Goal: Find specific page/section: Find specific page/section

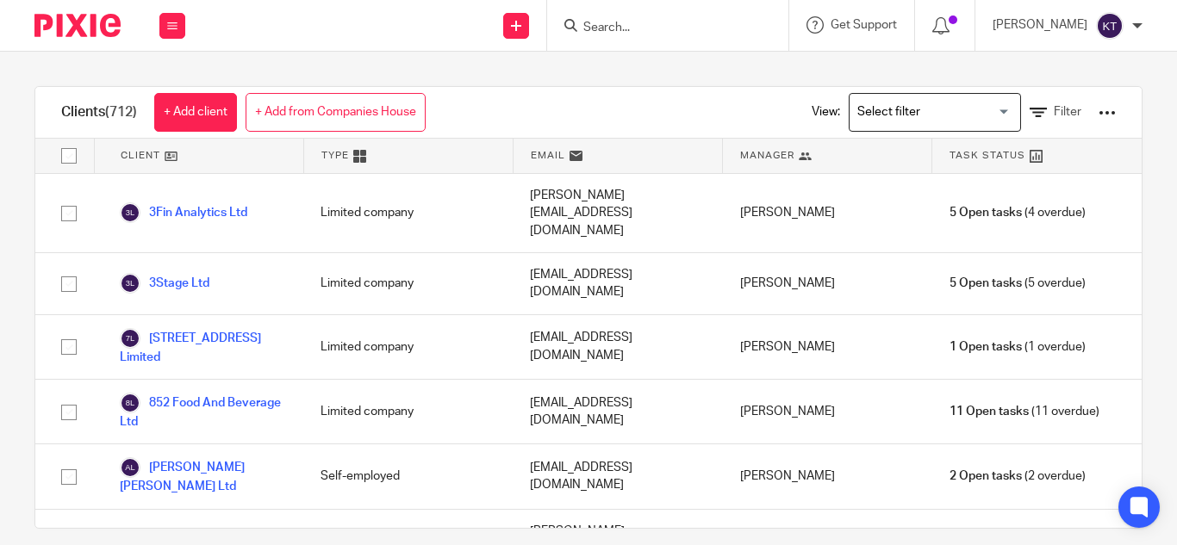
click at [612, 23] on input "Search" at bounding box center [659, 29] width 155 height 16
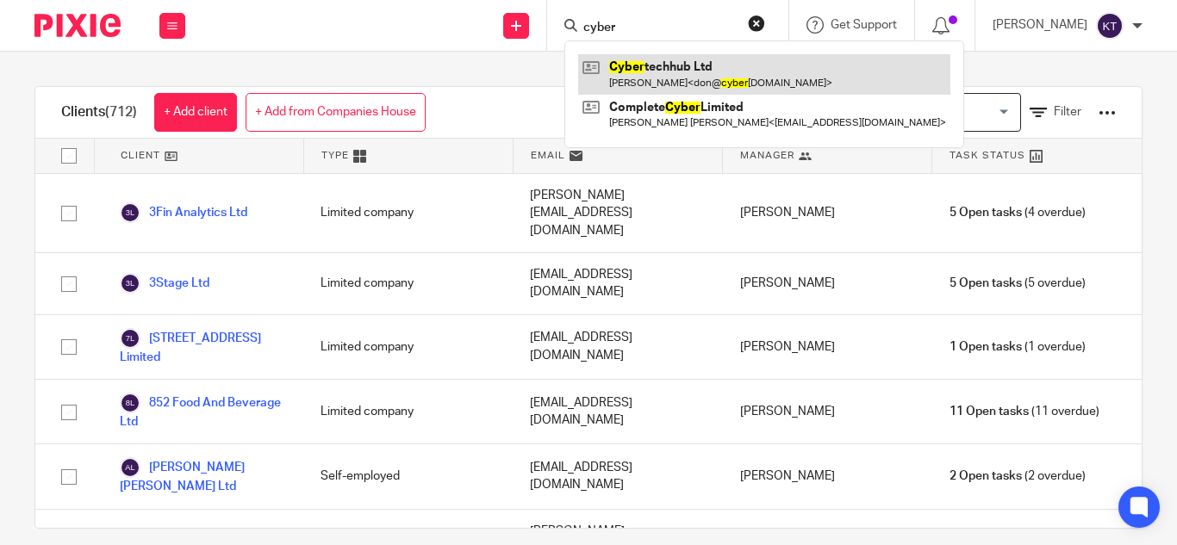
type input "cyber"
click at [682, 73] on link at bounding box center [764, 74] width 372 height 40
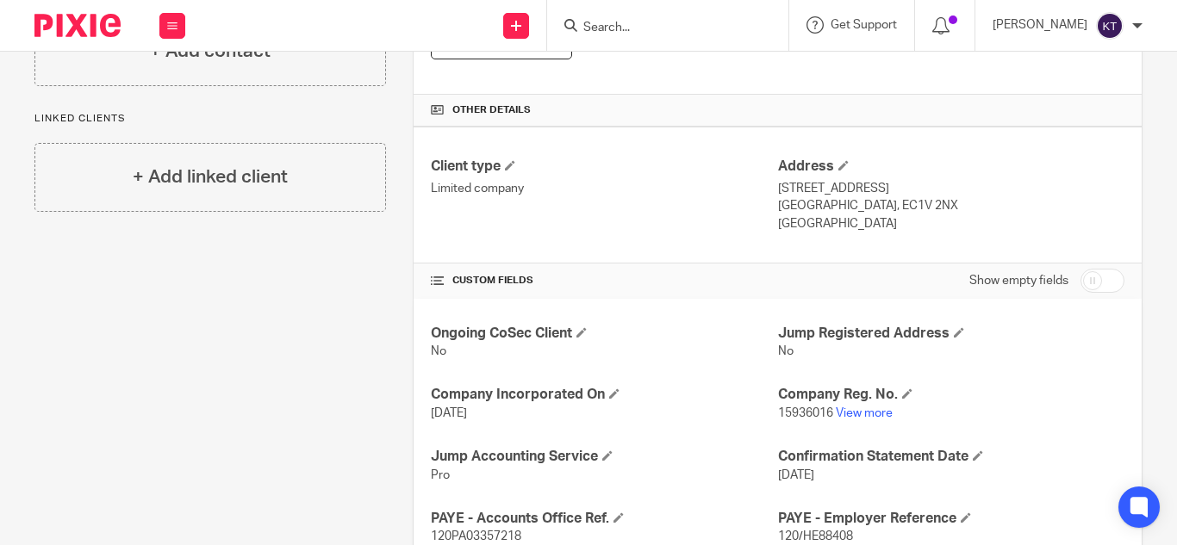
scroll to position [385, 0]
click at [836, 414] on link "View more" at bounding box center [864, 412] width 57 height 12
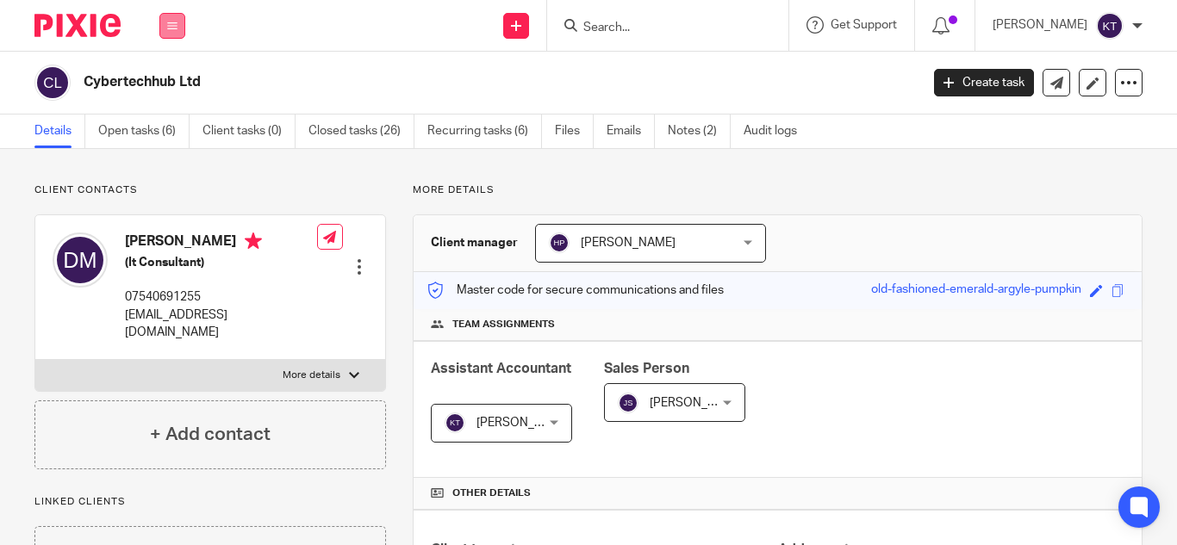
click at [180, 28] on button at bounding box center [172, 26] width 26 height 26
click at [176, 126] on link "Clients" at bounding box center [169, 131] width 40 height 12
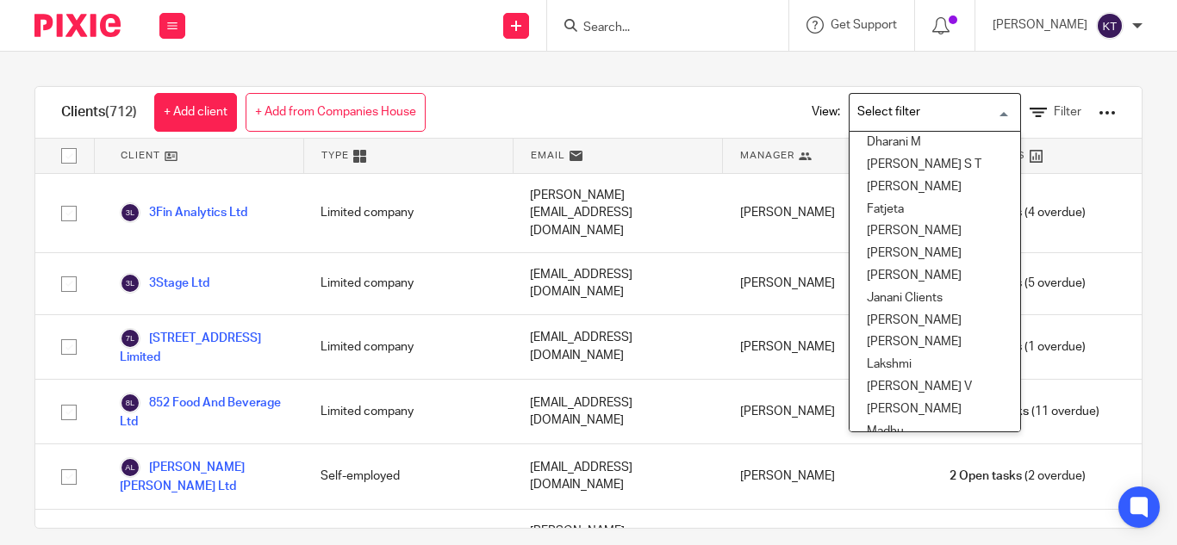
scroll to position [183, 0]
click at [889, 317] on li "Kavya T" at bounding box center [935, 320] width 171 height 22
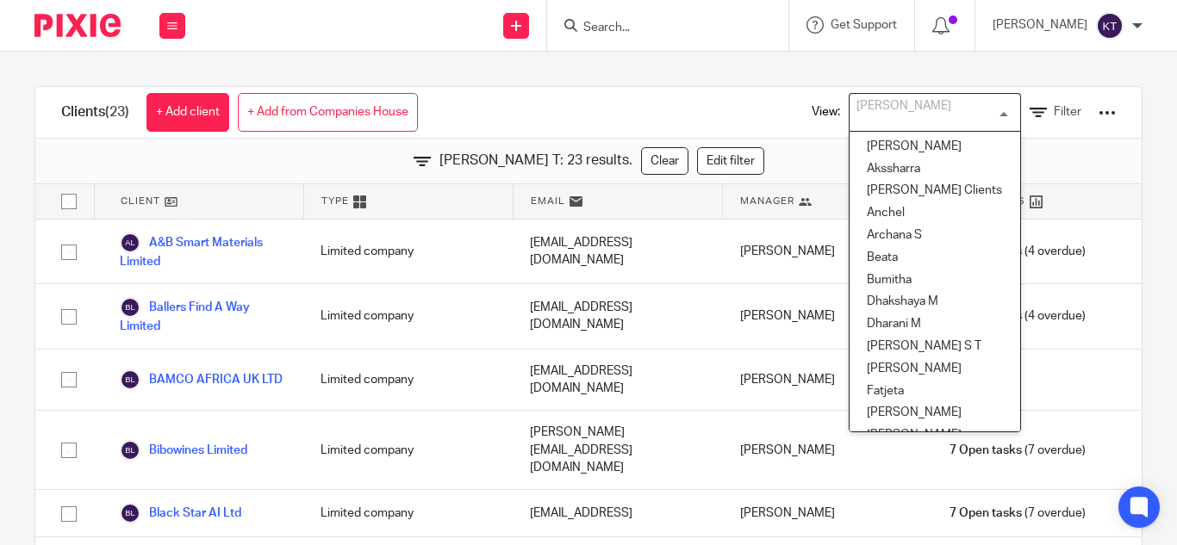
scroll to position [81, 0]
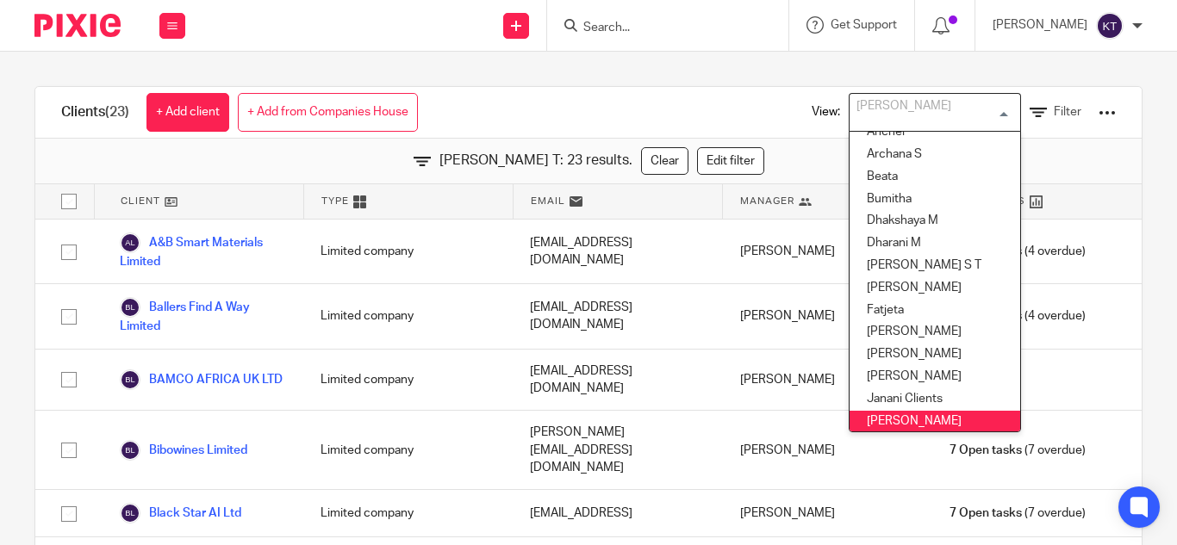
click at [593, 105] on div "Clients (23) + Add client + Add from Companies House View: Kavya T Loading... A…" at bounding box center [588, 113] width 1106 height 52
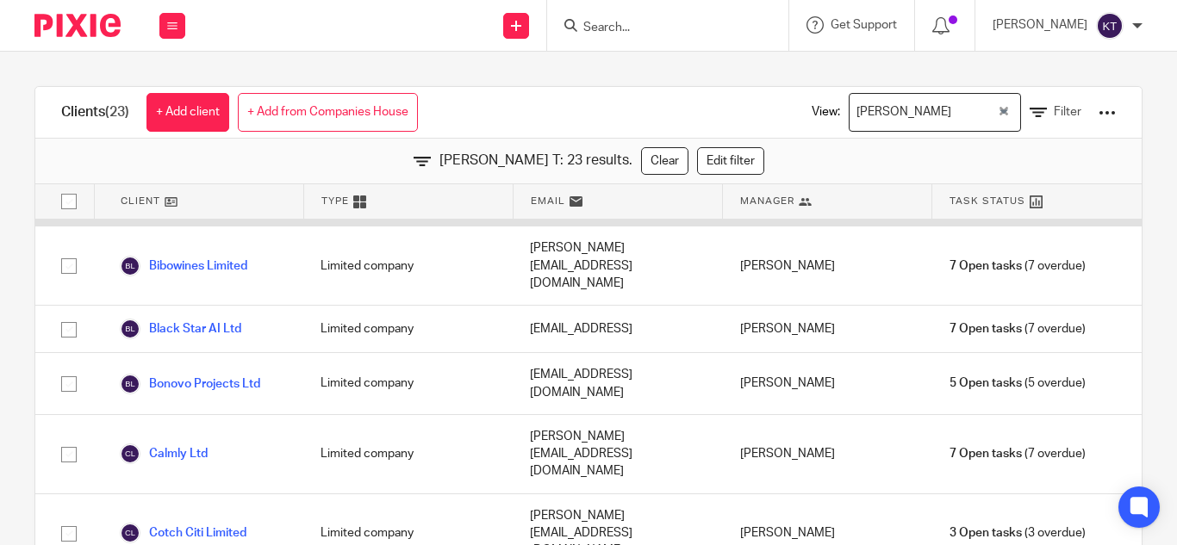
scroll to position [227, 0]
